Goal: Information Seeking & Learning: Learn about a topic

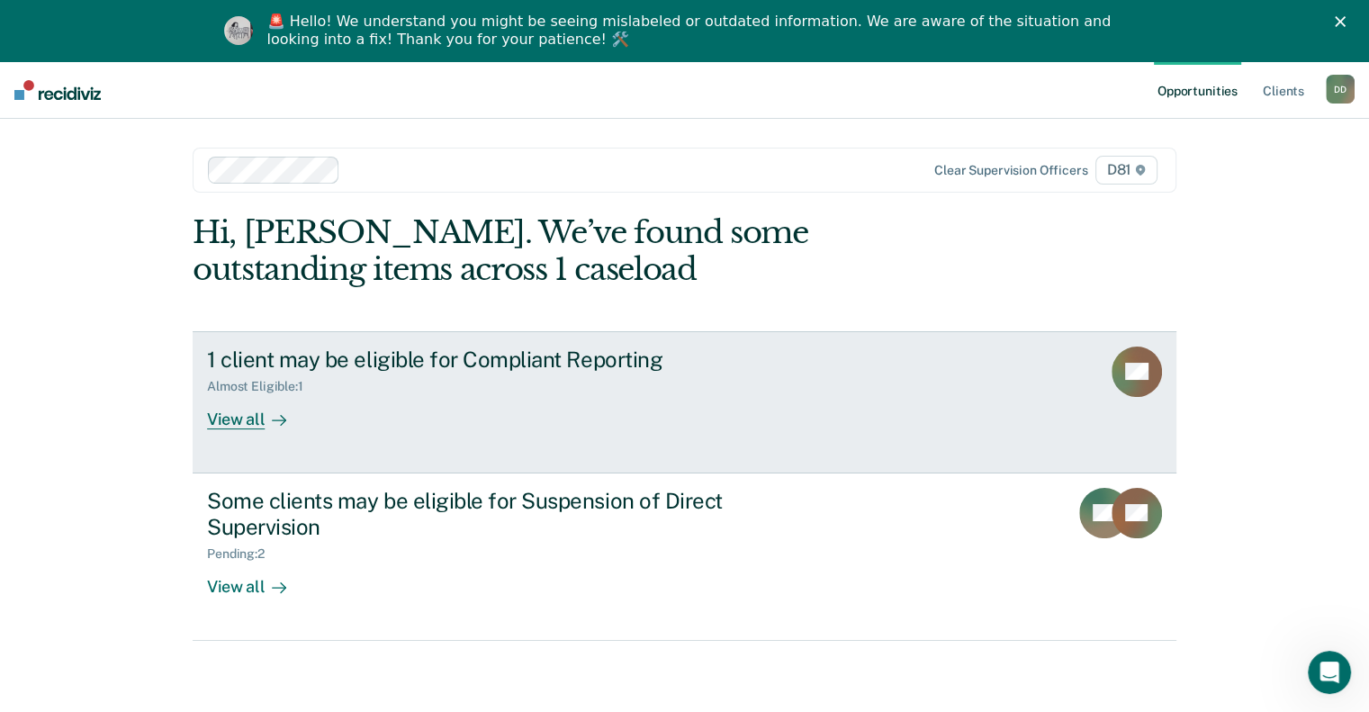
click at [235, 414] on div "View all" at bounding box center [257, 411] width 101 height 35
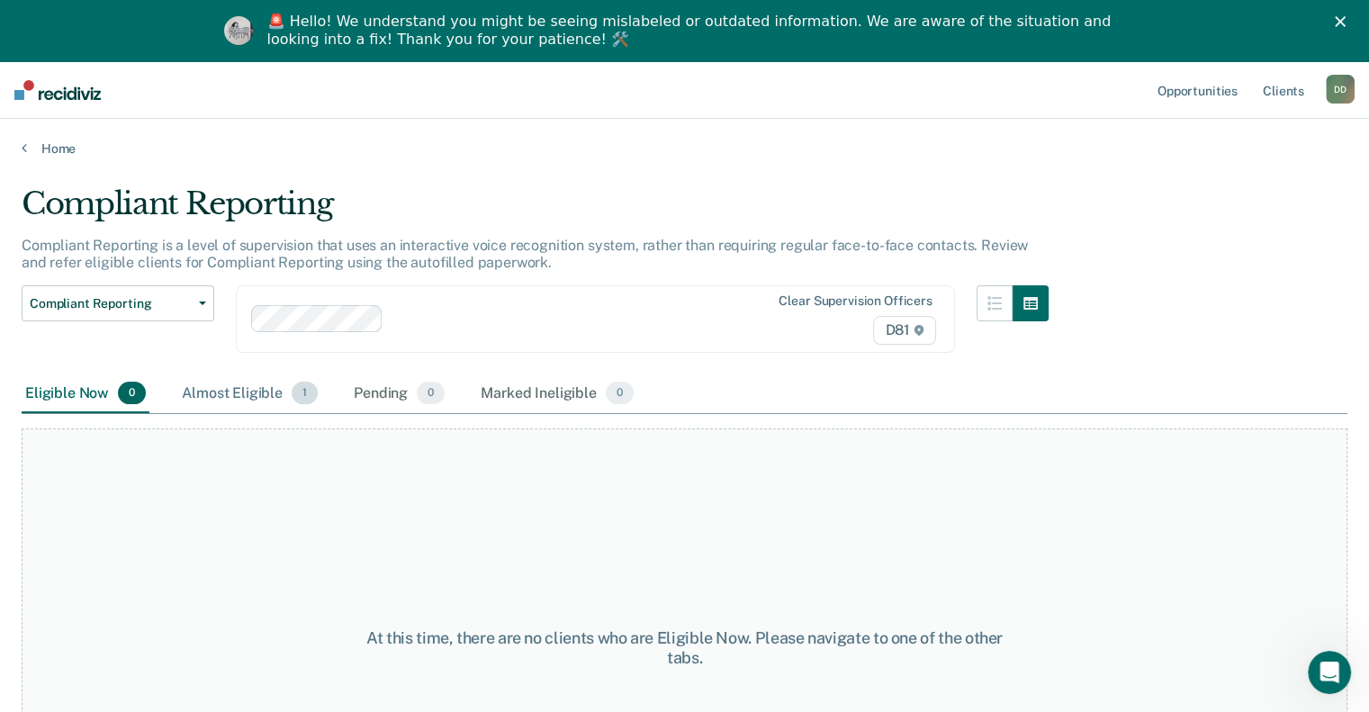
click at [236, 399] on div "Almost Eligible 1" at bounding box center [249, 394] width 143 height 40
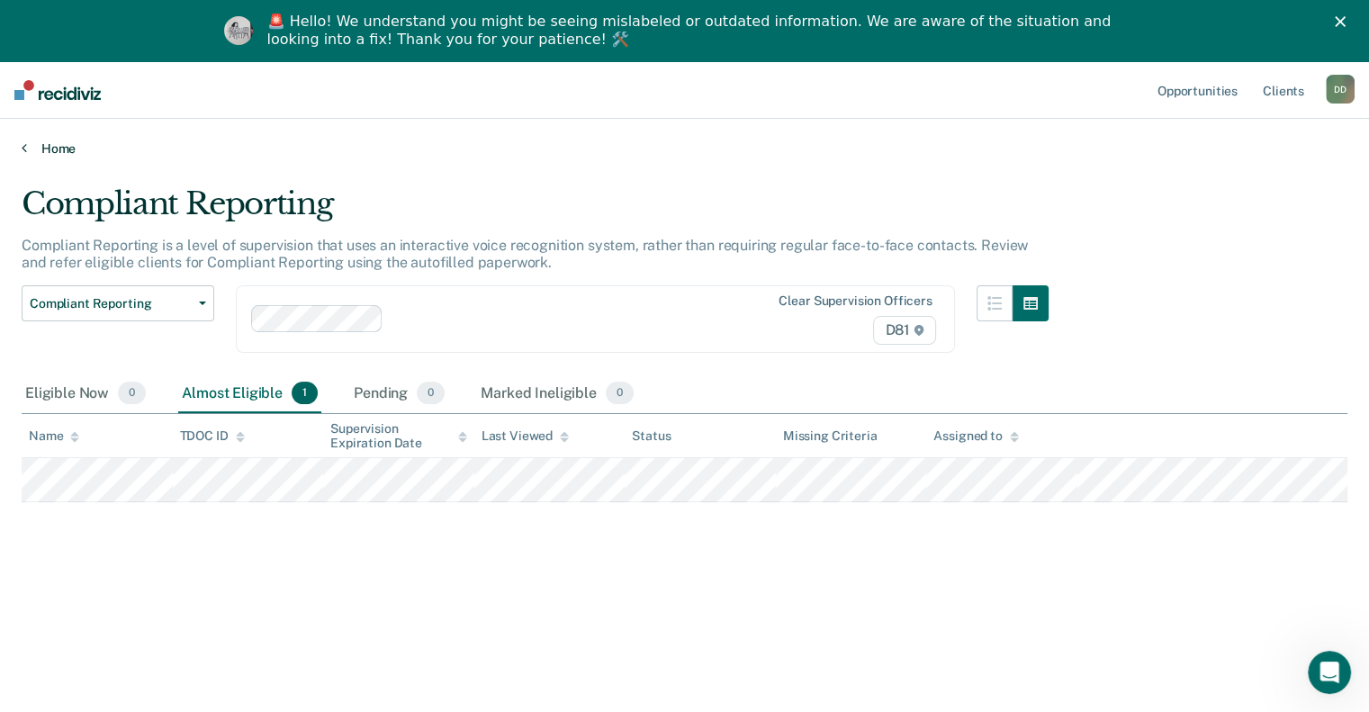
click at [68, 147] on link "Home" at bounding box center [685, 148] width 1326 height 16
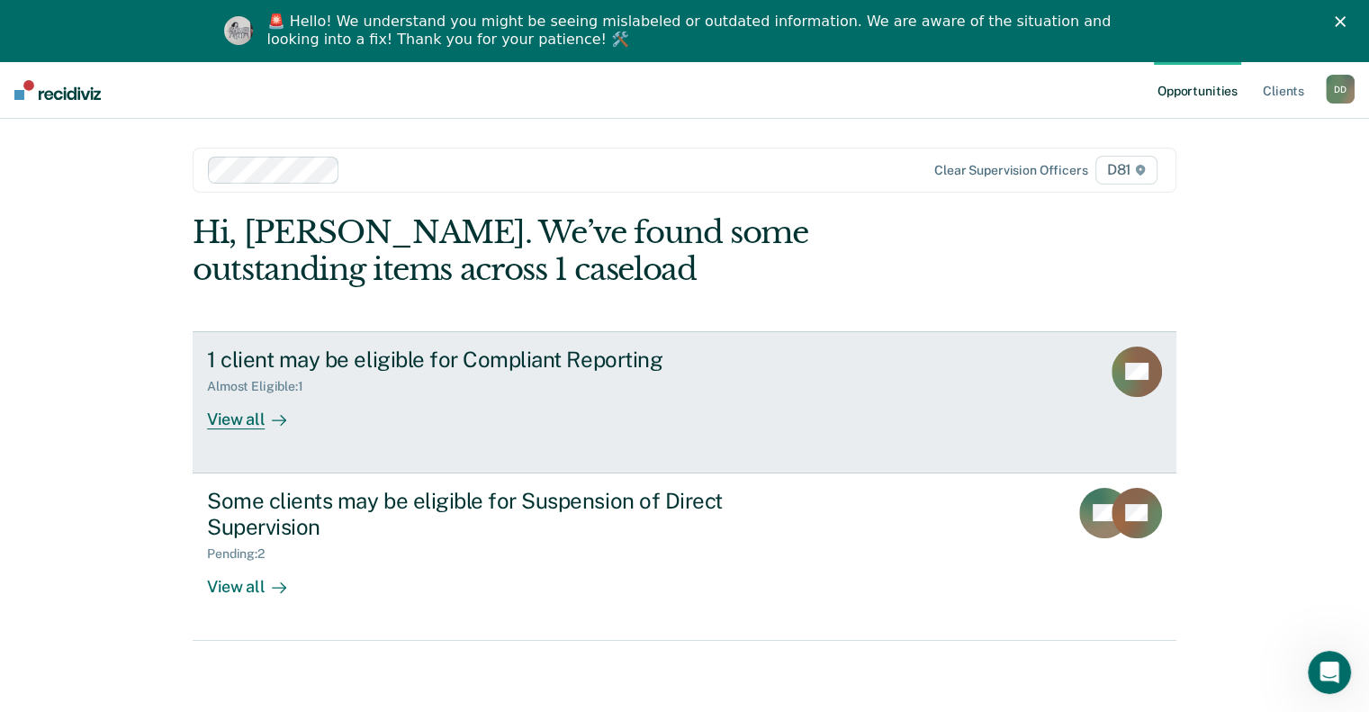
click at [256, 420] on div "View all" at bounding box center [257, 411] width 101 height 35
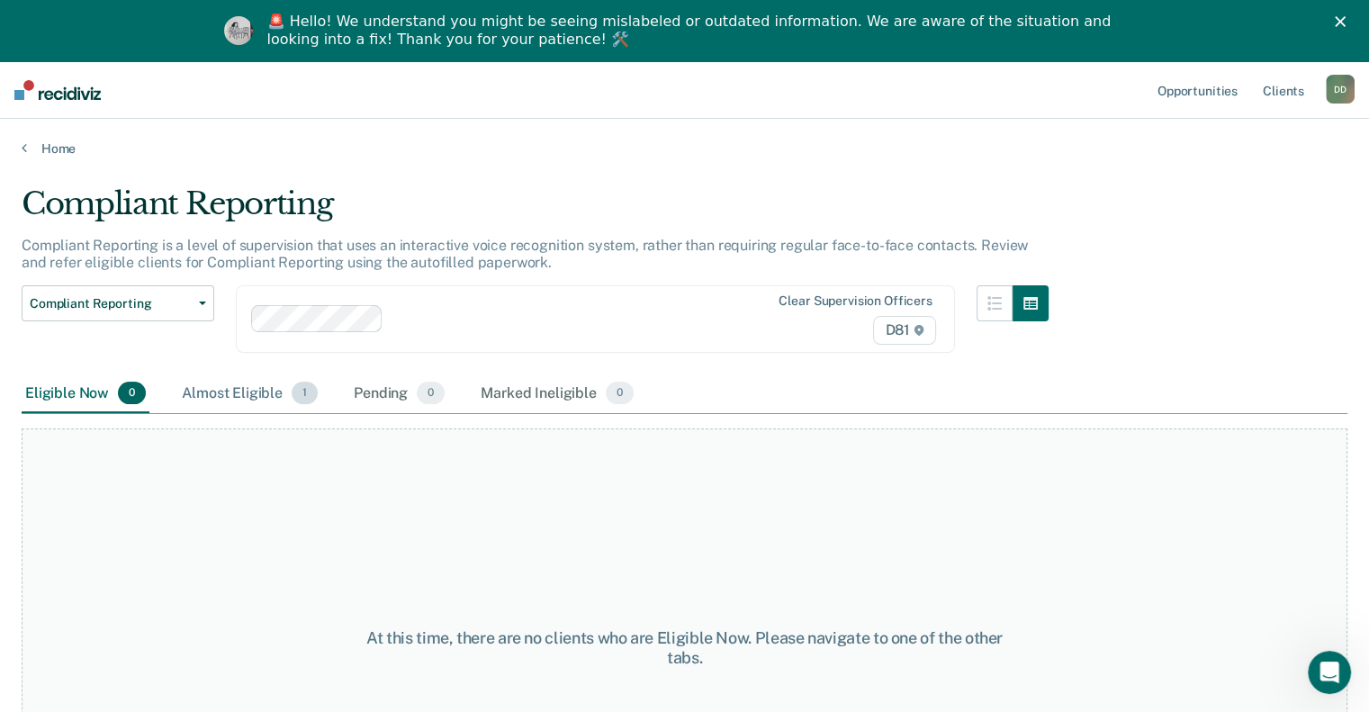
click at [263, 387] on div "Almost Eligible 1" at bounding box center [249, 394] width 143 height 40
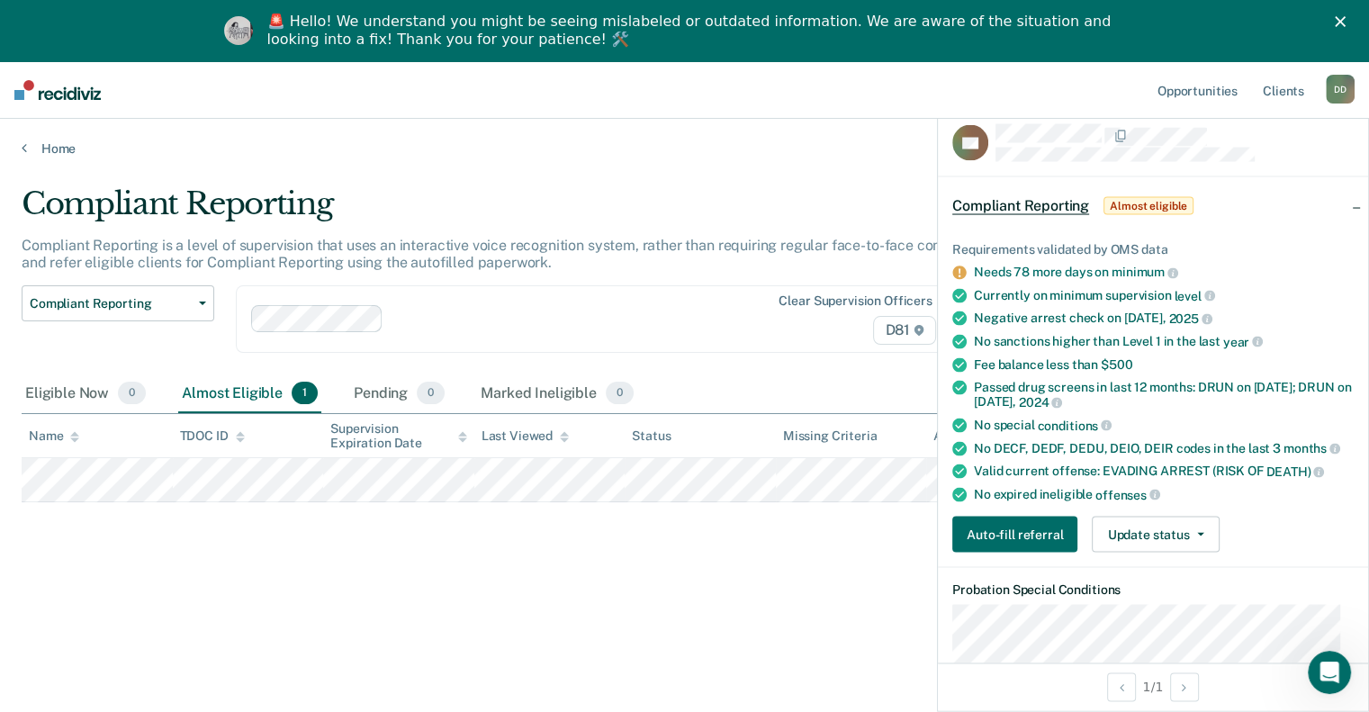
click at [257, 93] on nav "Opportunities Client s [PERSON_NAME] D D Profile How it works Log Out" at bounding box center [684, 90] width 1369 height 58
